Goal: Information Seeking & Learning: Understand process/instructions

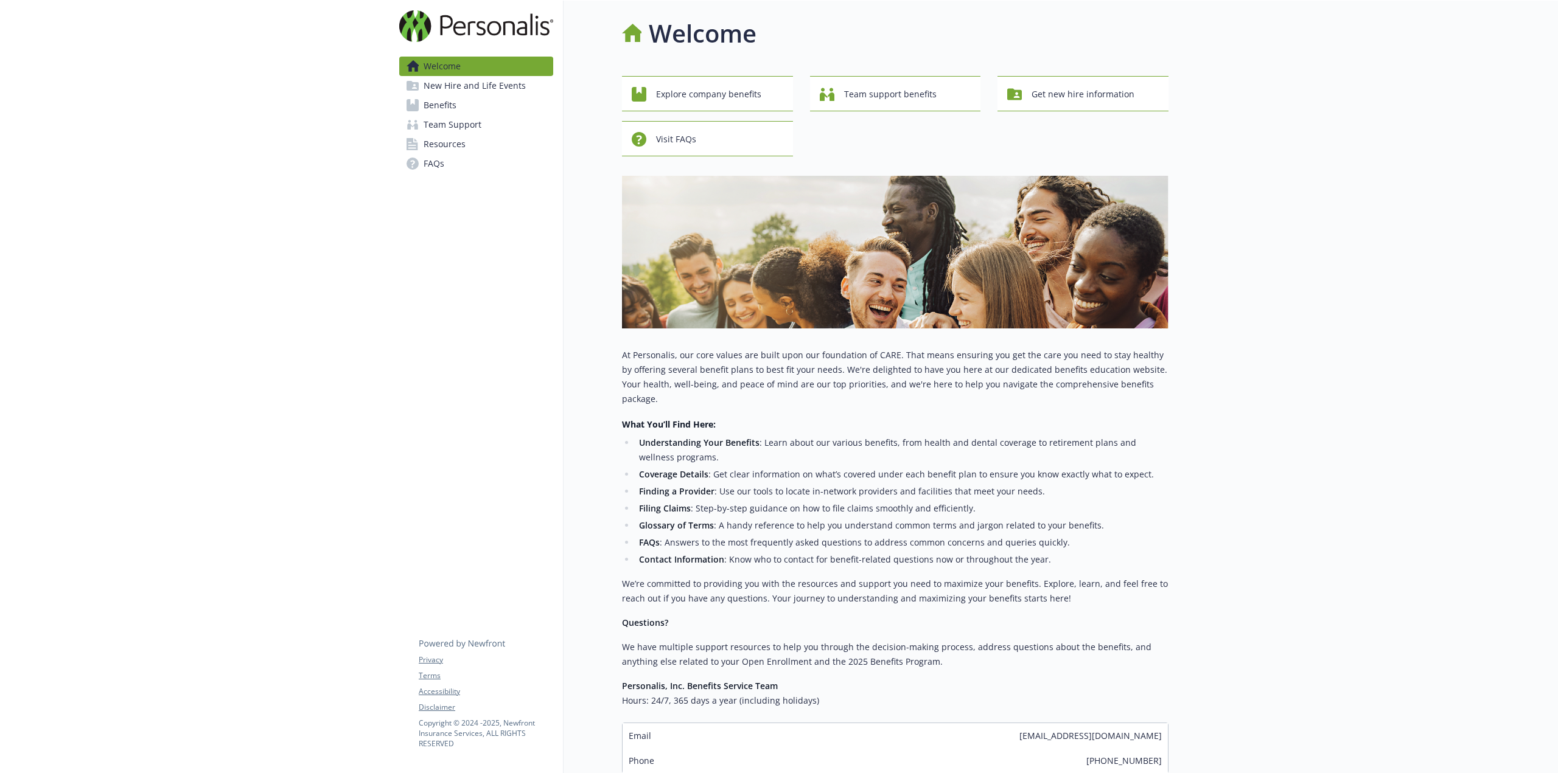
click at [429, 108] on span "Benefits" at bounding box center [440, 105] width 33 height 19
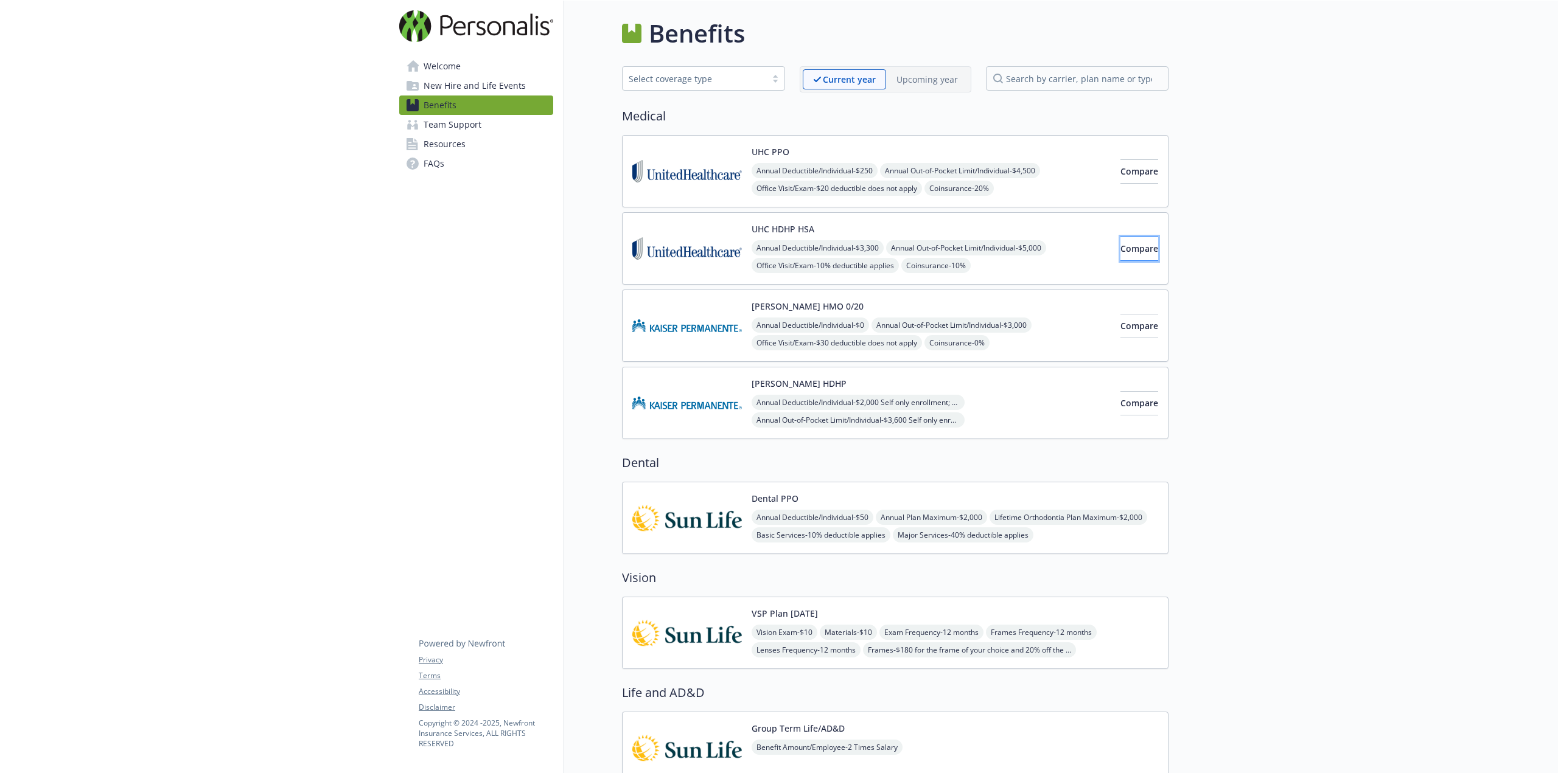
click at [1120, 248] on span "Compare" at bounding box center [1139, 249] width 38 height 12
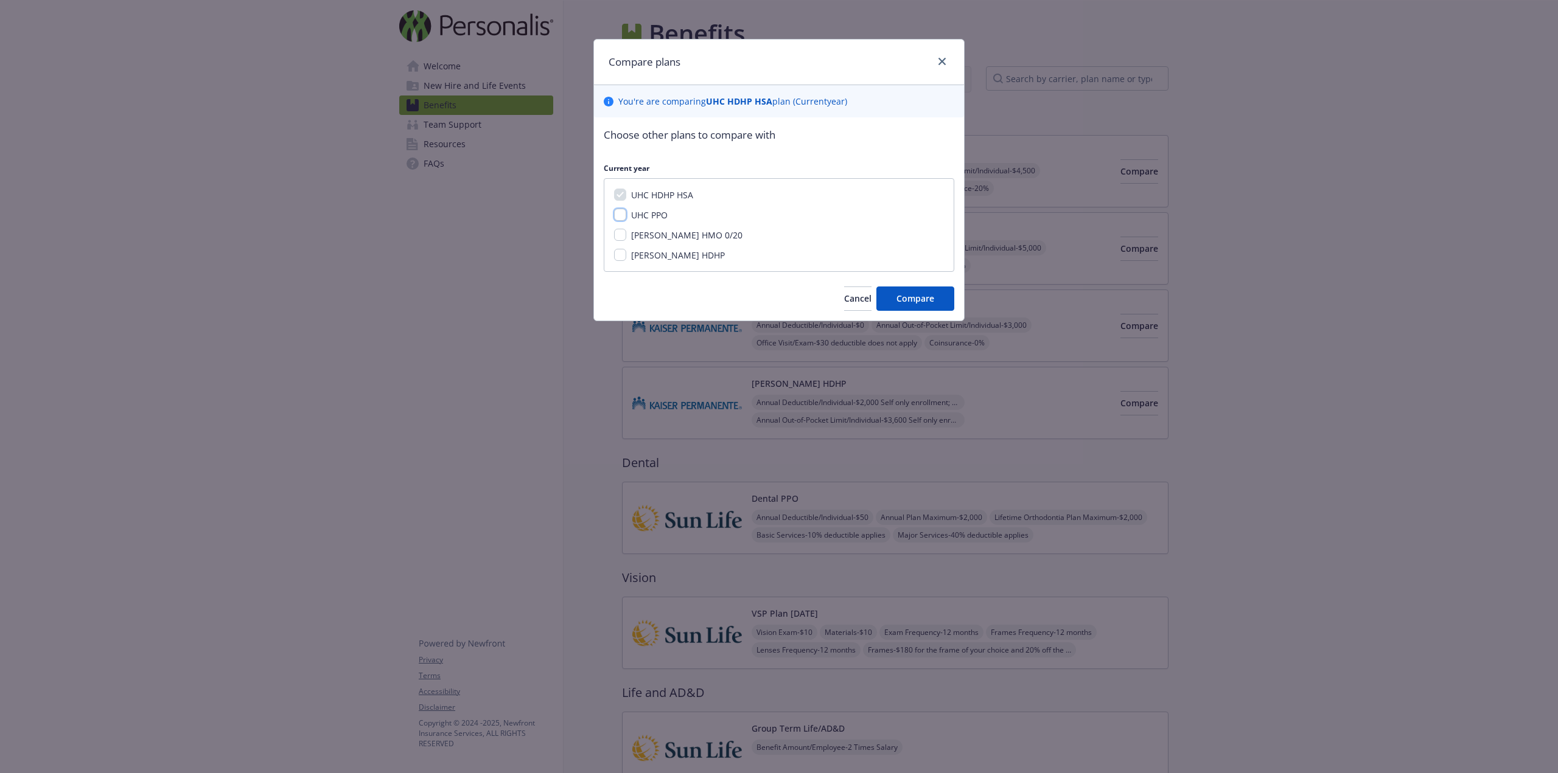
click at [622, 218] on input "UHC PPO" at bounding box center [620, 215] width 12 height 12
checkbox input "true"
click at [910, 307] on button "Compare" at bounding box center [915, 299] width 78 height 24
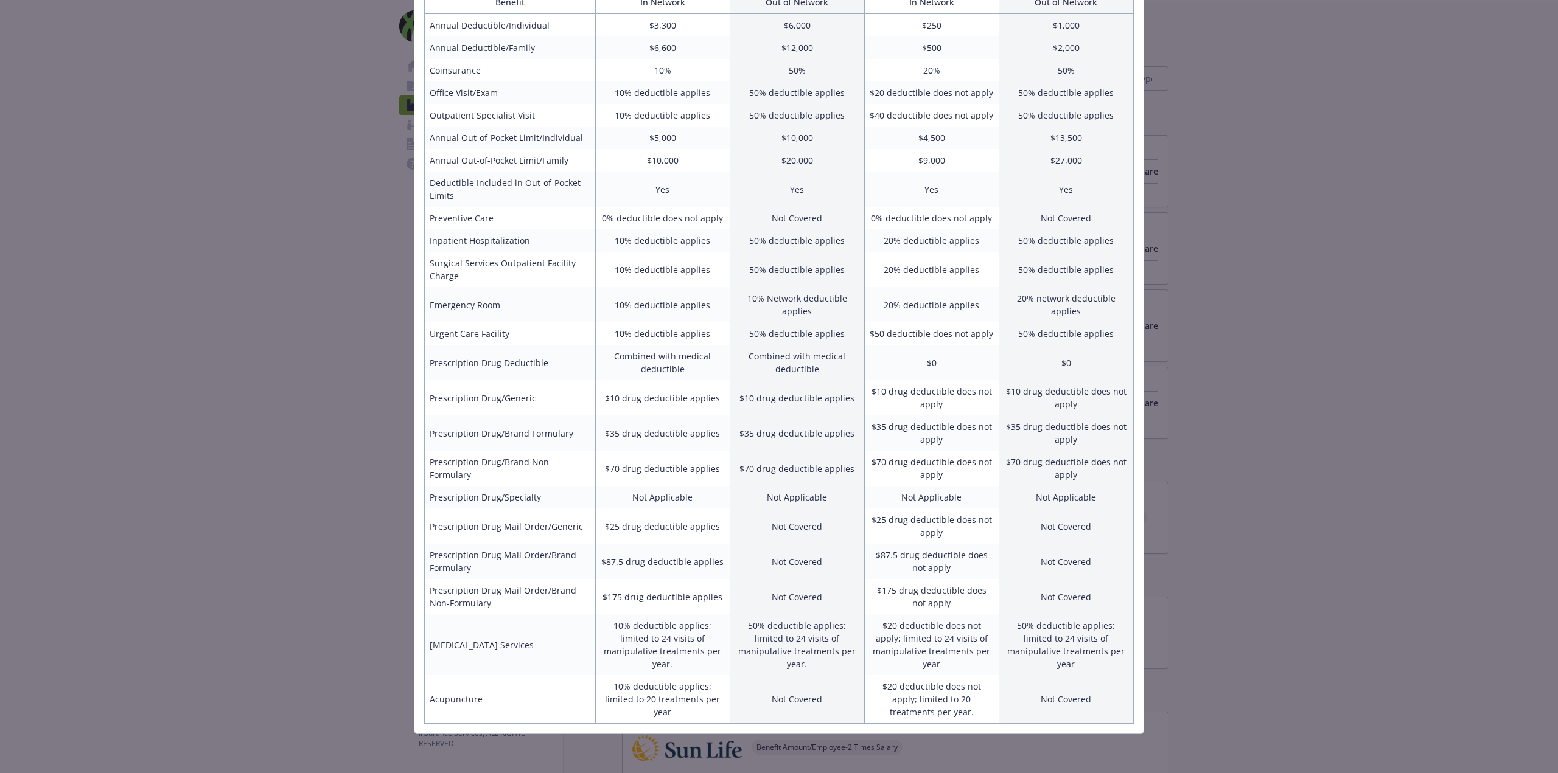
scroll to position [166, 0]
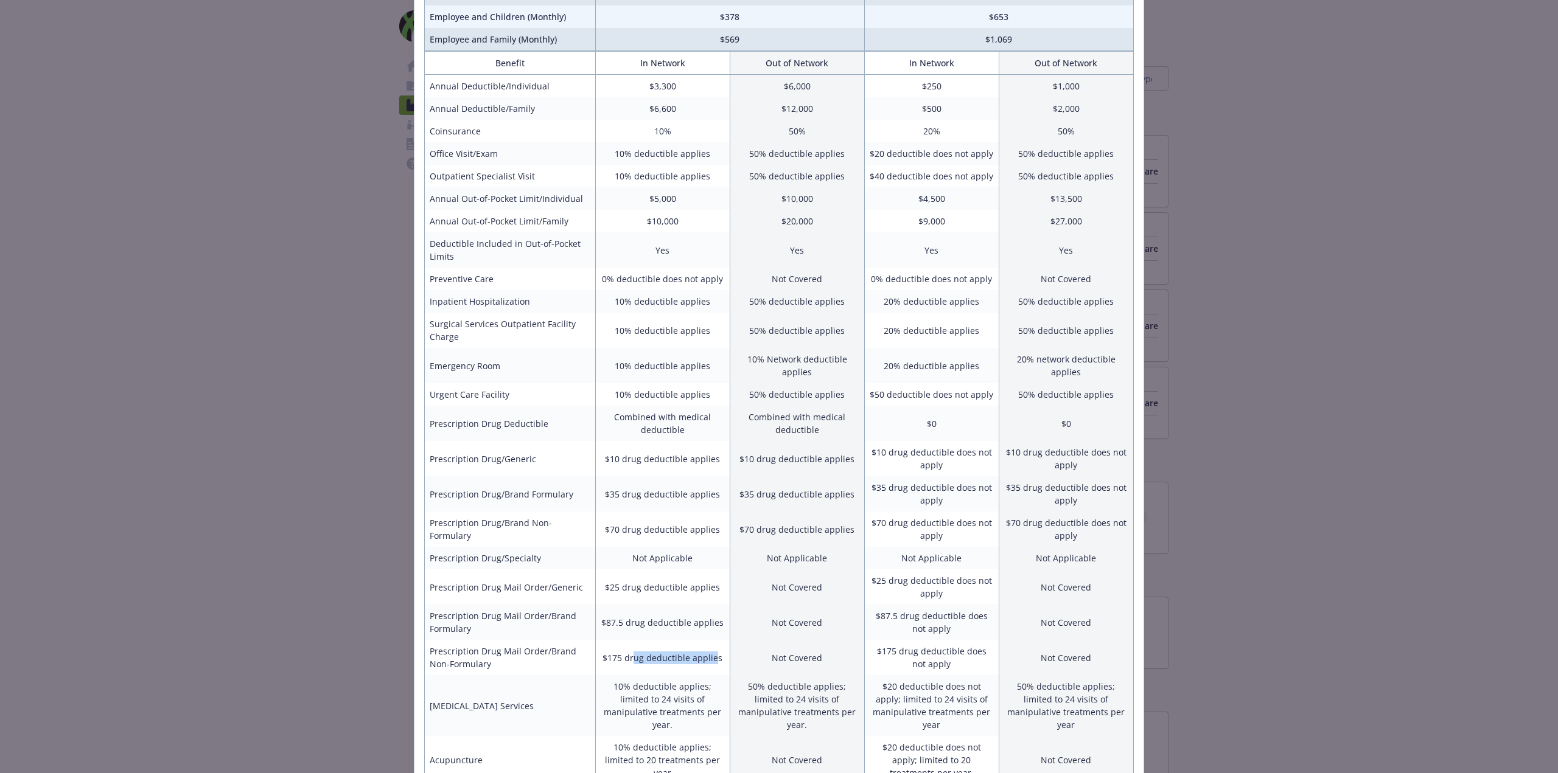
drag, startPoint x: 711, startPoint y: 653, endPoint x: 631, endPoint y: 647, distance: 79.9
click at [631, 647] on td "$175 drug deductible applies" at bounding box center [662, 657] width 134 height 35
click at [691, 662] on td "$175 drug deductible applies" at bounding box center [662, 657] width 134 height 35
drag, startPoint x: 713, startPoint y: 658, endPoint x: 595, endPoint y: 619, distance: 124.3
click at [595, 619] on tbody "Annual Deductible/Individual $3,300 $6,000 $250 $1,000 Annual Deductible/Family…" at bounding box center [779, 430] width 709 height 710
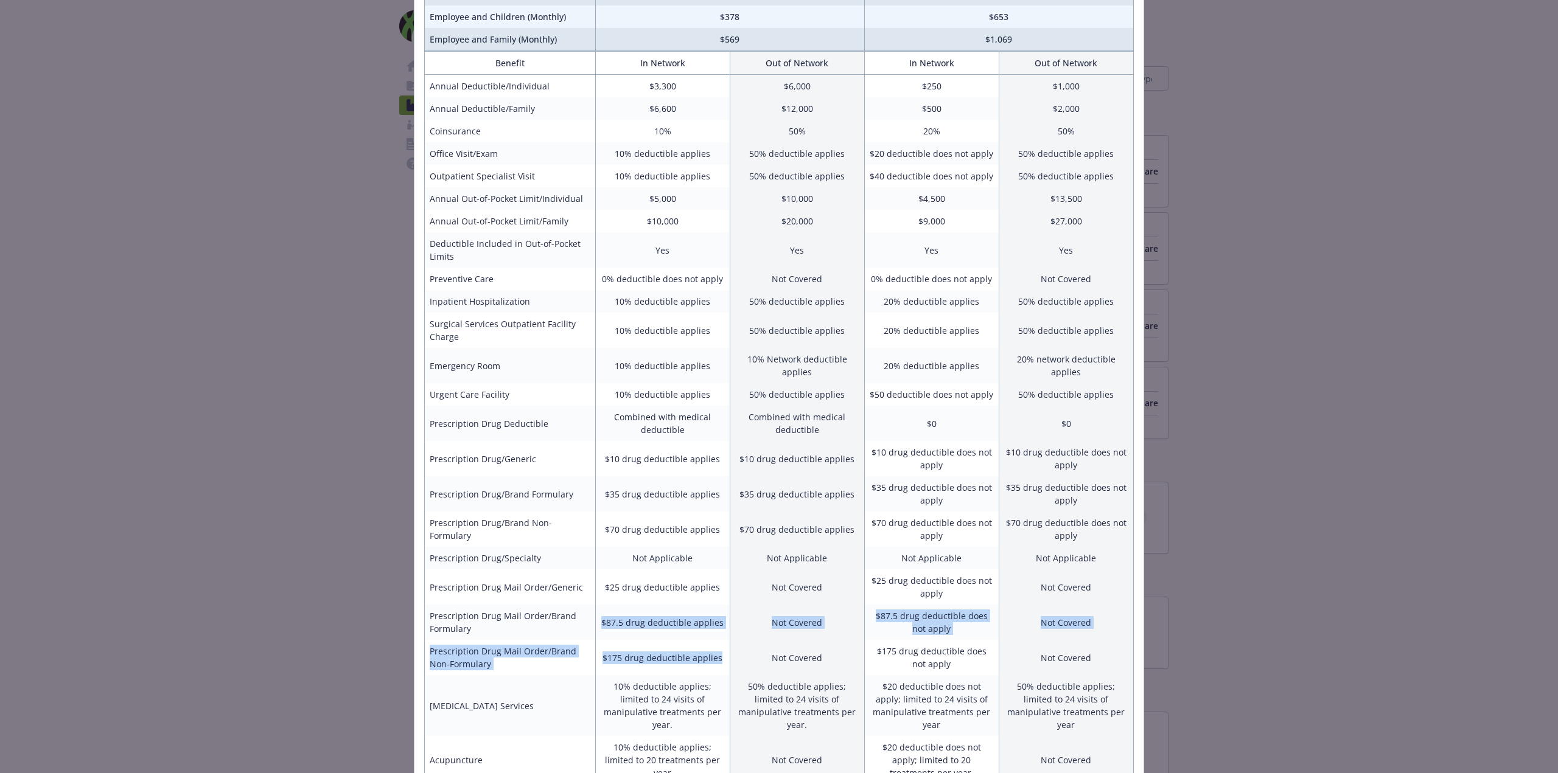
click at [617, 668] on td "$175 drug deductible applies" at bounding box center [662, 657] width 134 height 35
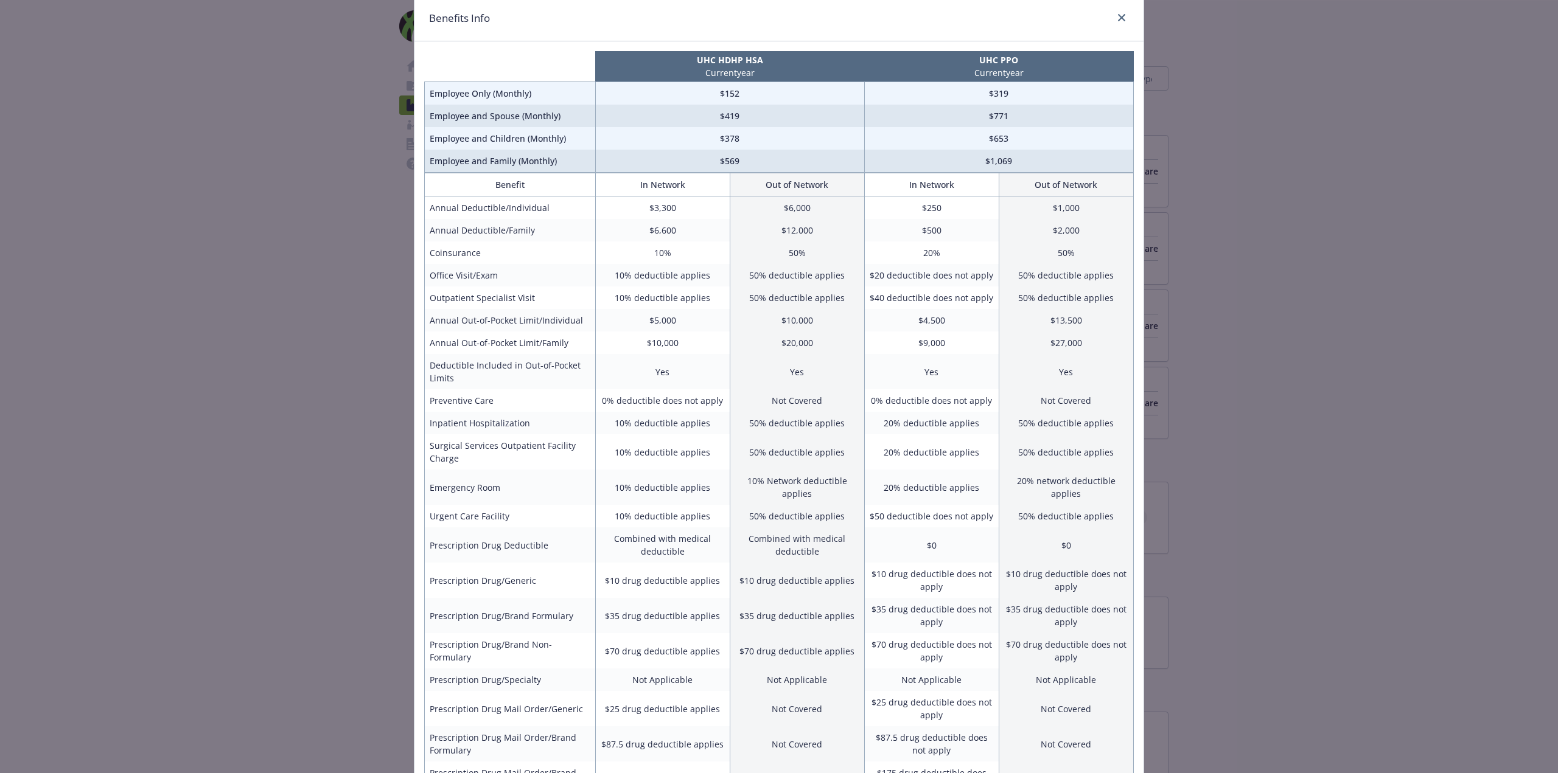
scroll to position [0, 0]
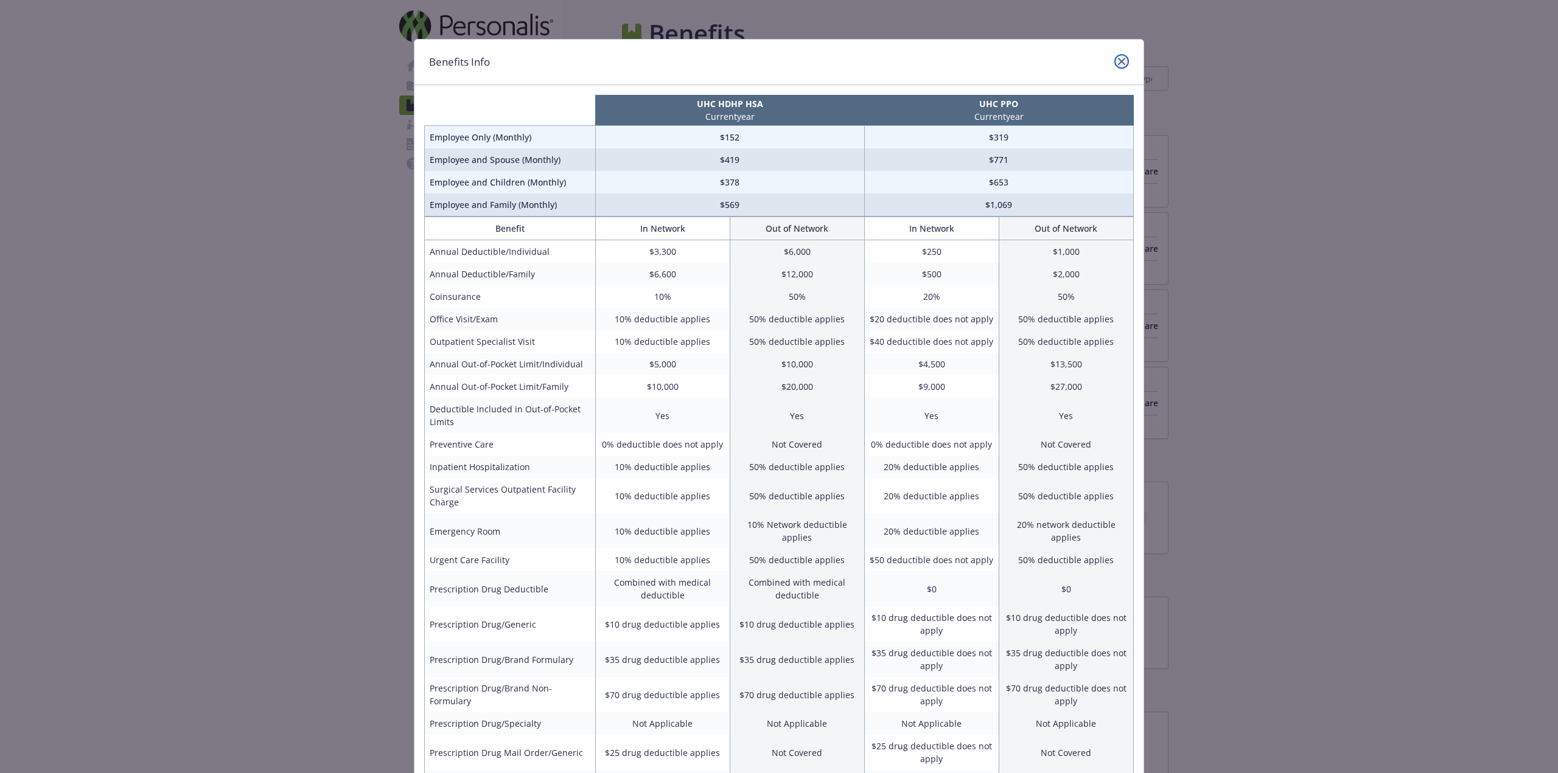
click at [1118, 59] on icon "close" at bounding box center [1121, 61] width 7 height 7
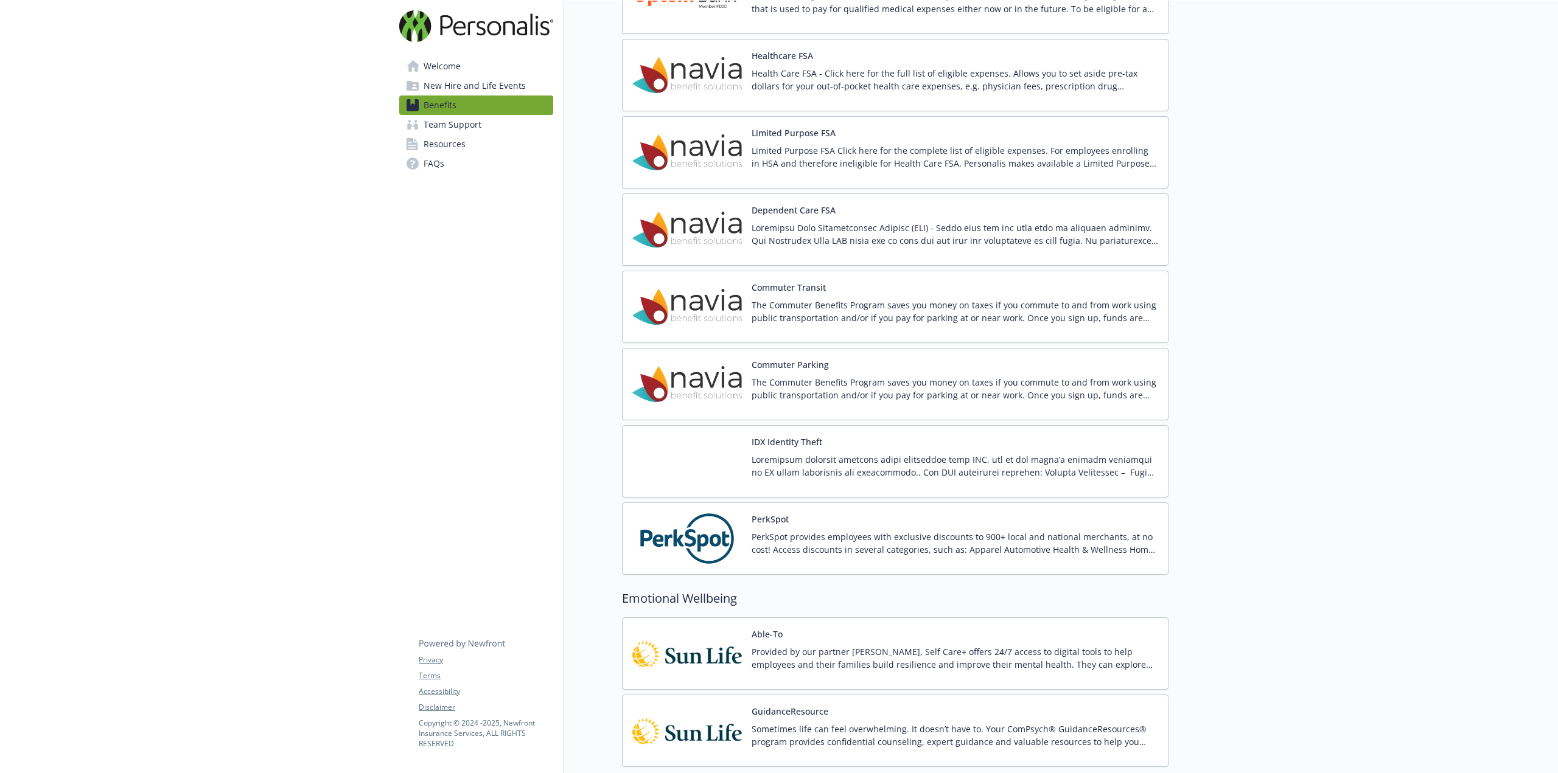
scroll to position [1521, 0]
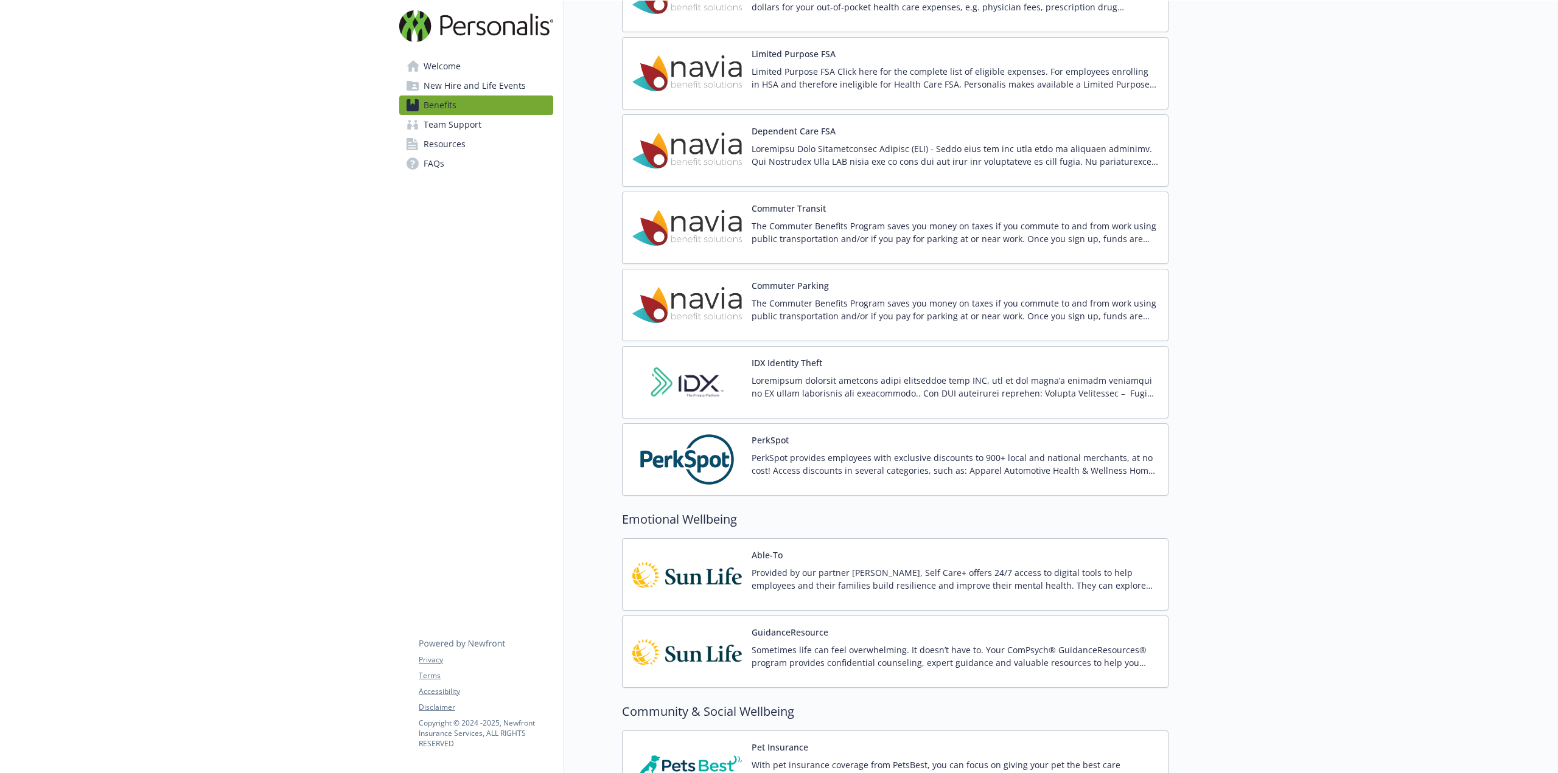
click at [462, 85] on span "New Hire and Life Events" at bounding box center [475, 85] width 102 height 19
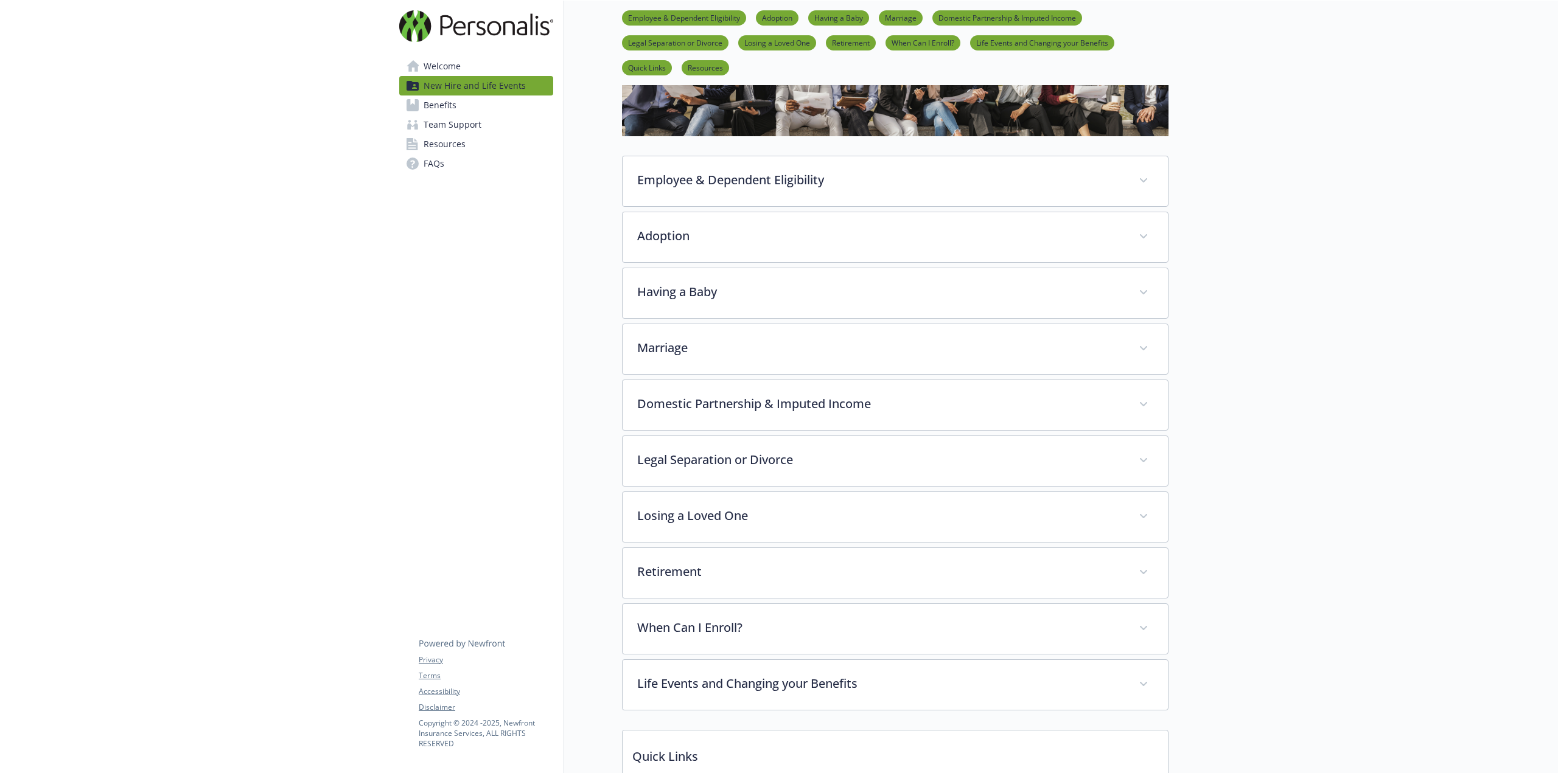
scroll to position [34, 0]
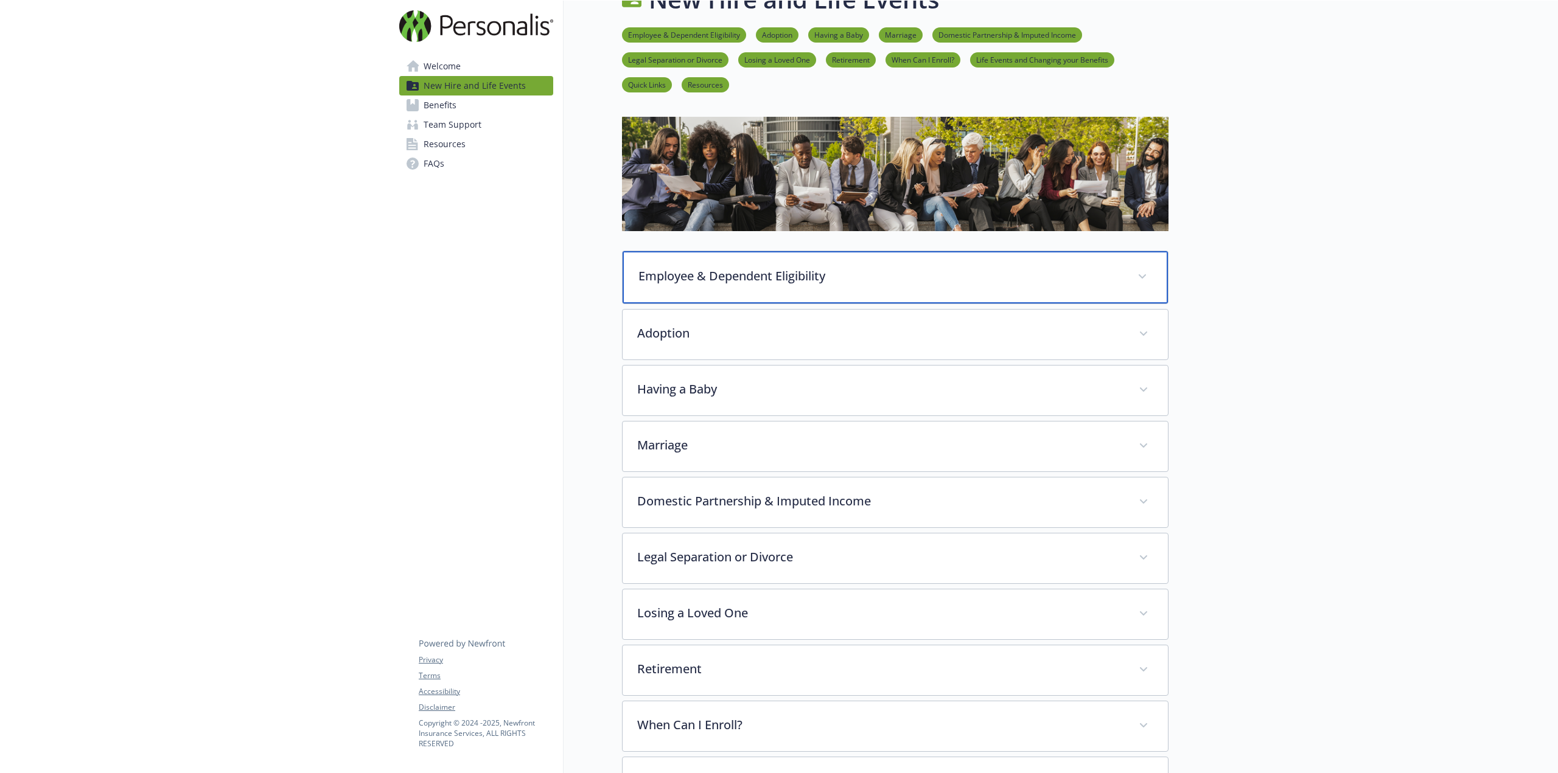
click at [765, 274] on p "Employee & Dependent Eligibility" at bounding box center [880, 276] width 484 height 18
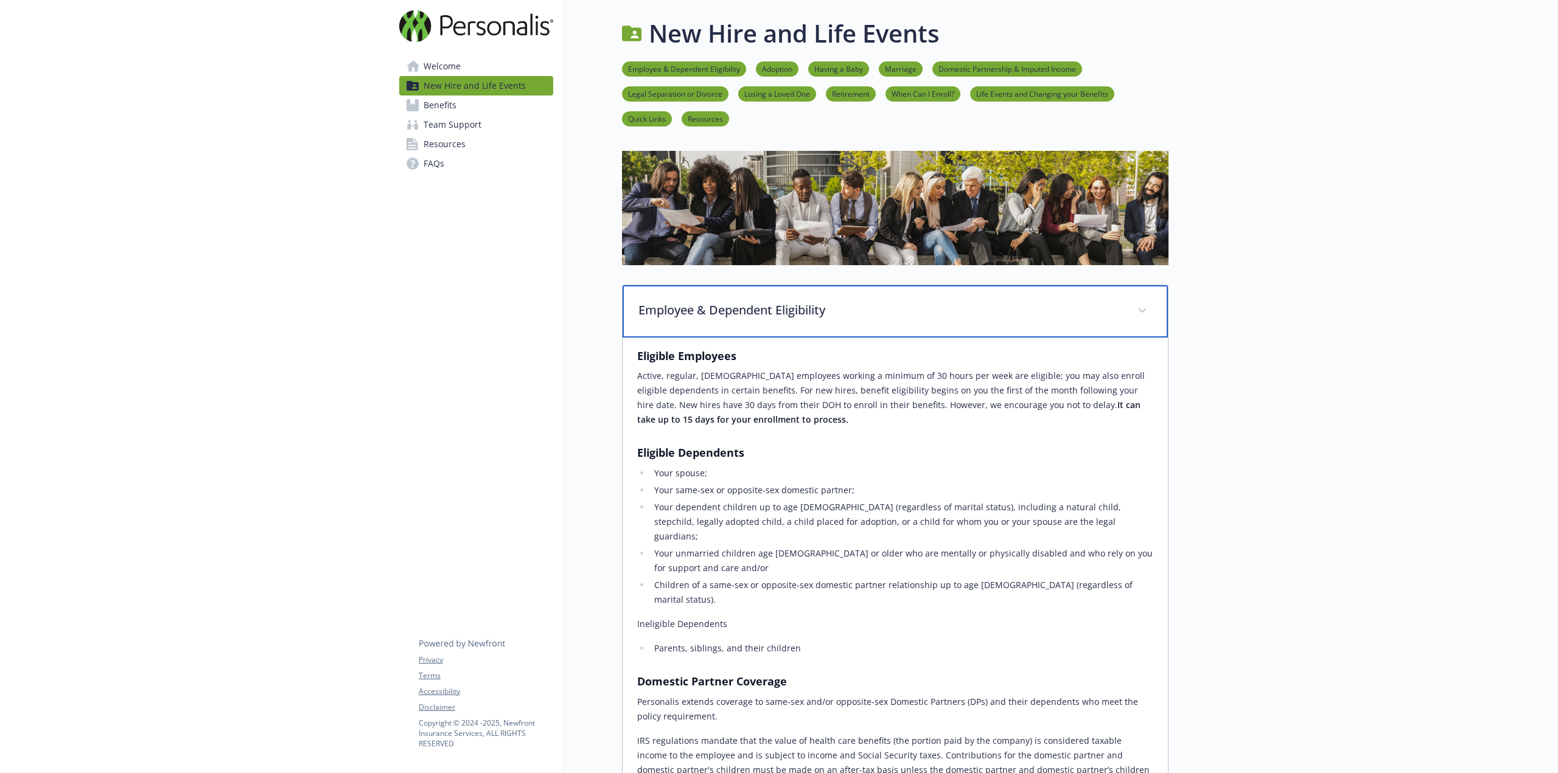
scroll to position [61, 0]
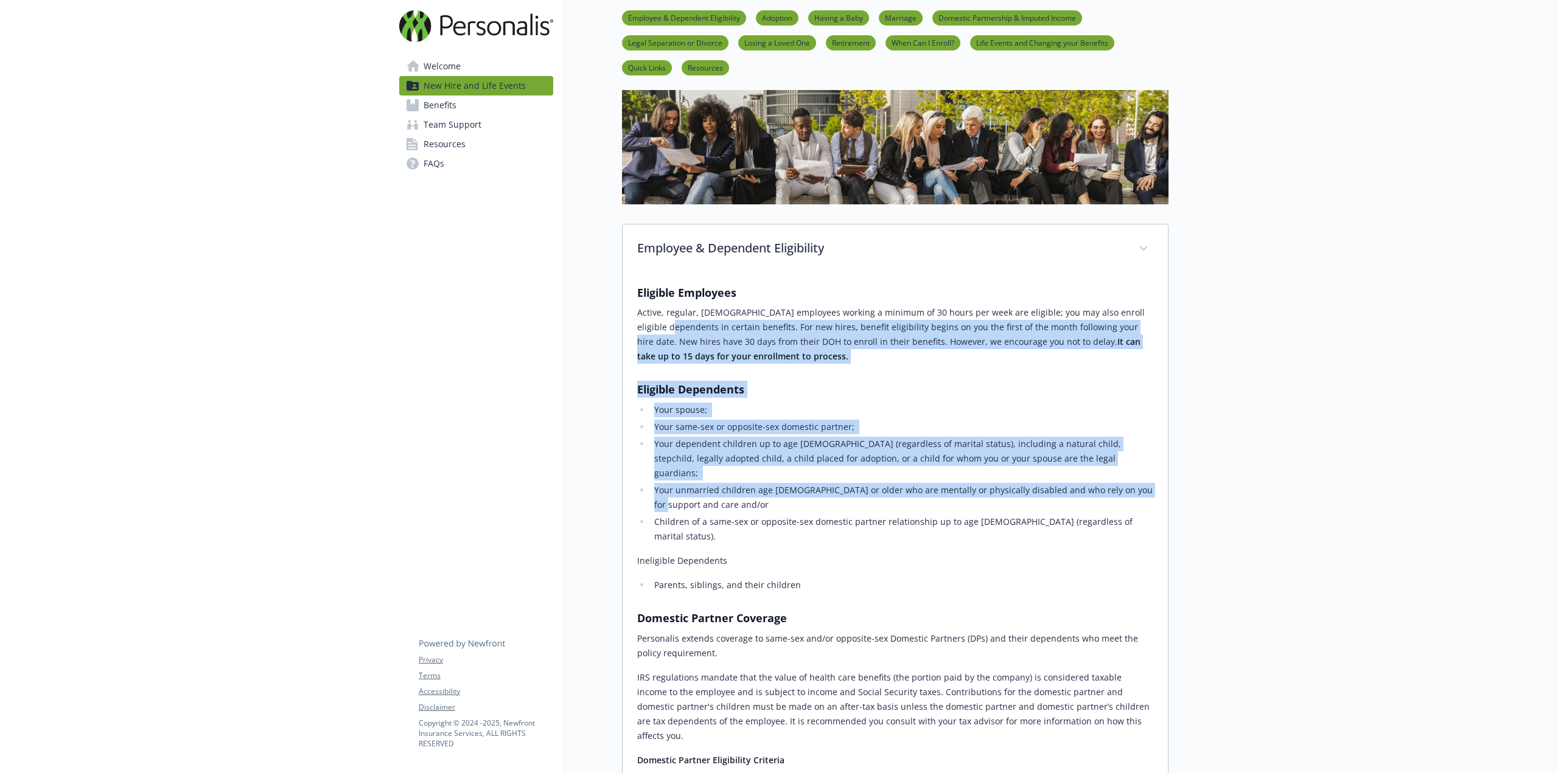
drag, startPoint x: 1156, startPoint y: 309, endPoint x: 1153, endPoint y: 472, distance: 163.7
click at [1153, 472] on div "Eligible Employees Active, regular, [DEMOGRAPHIC_DATA] employees working a mini…" at bounding box center [894, 642] width 545 height 737
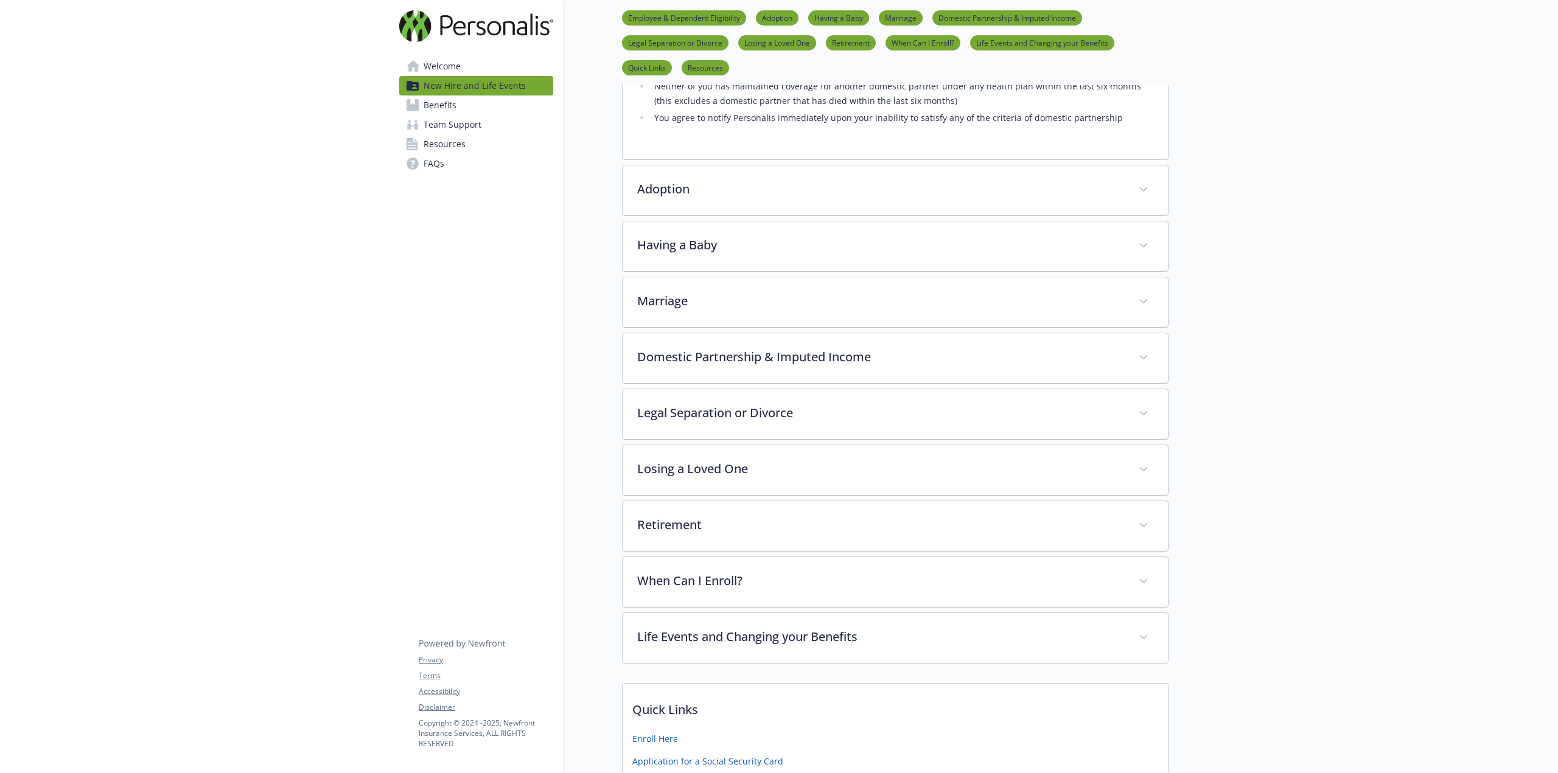
scroll to position [1139, 0]
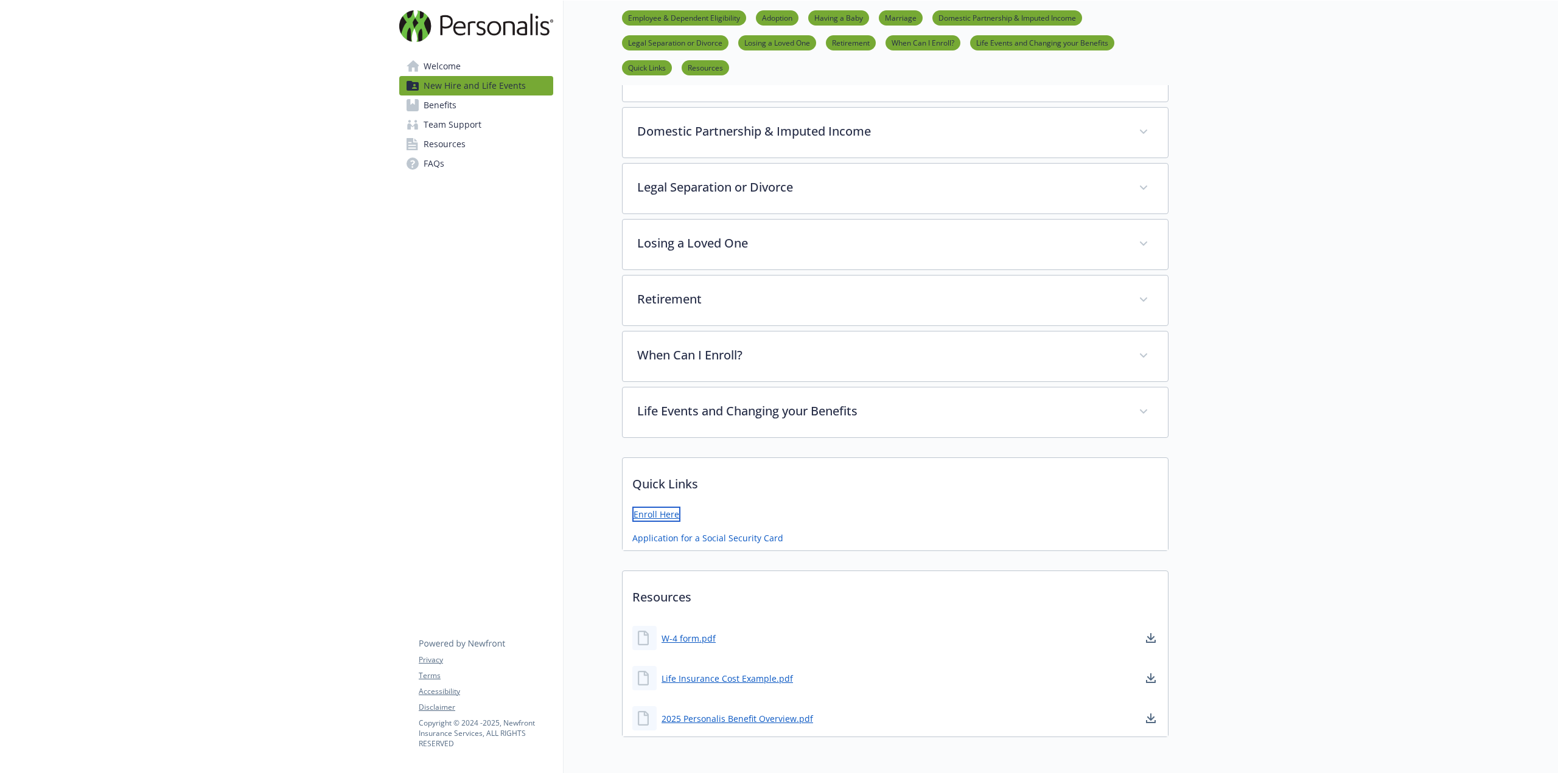
click at [663, 507] on link "Enroll Here" at bounding box center [656, 514] width 48 height 15
